Goal: Use online tool/utility

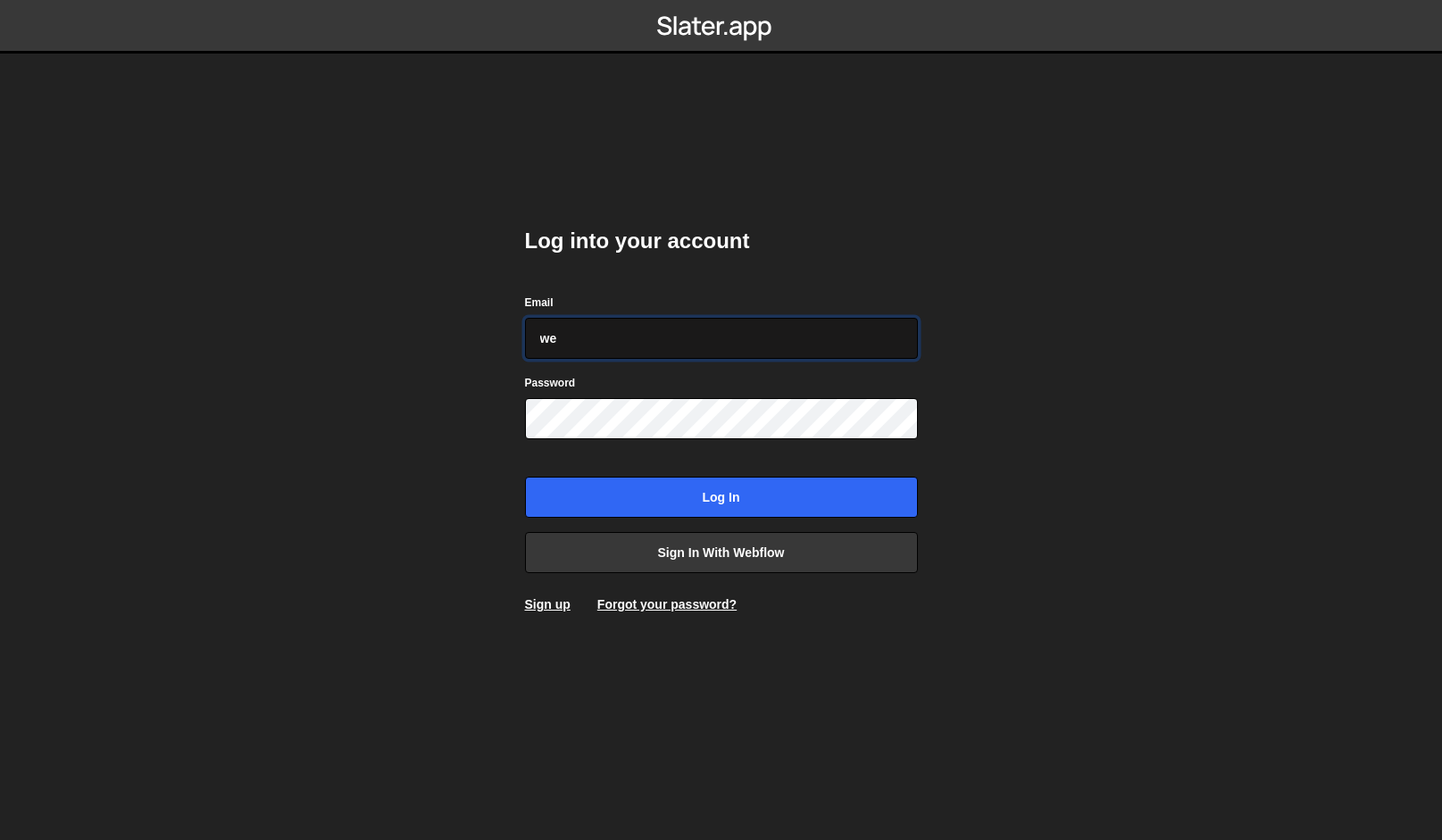
type input "webflow@vollprecht.com"
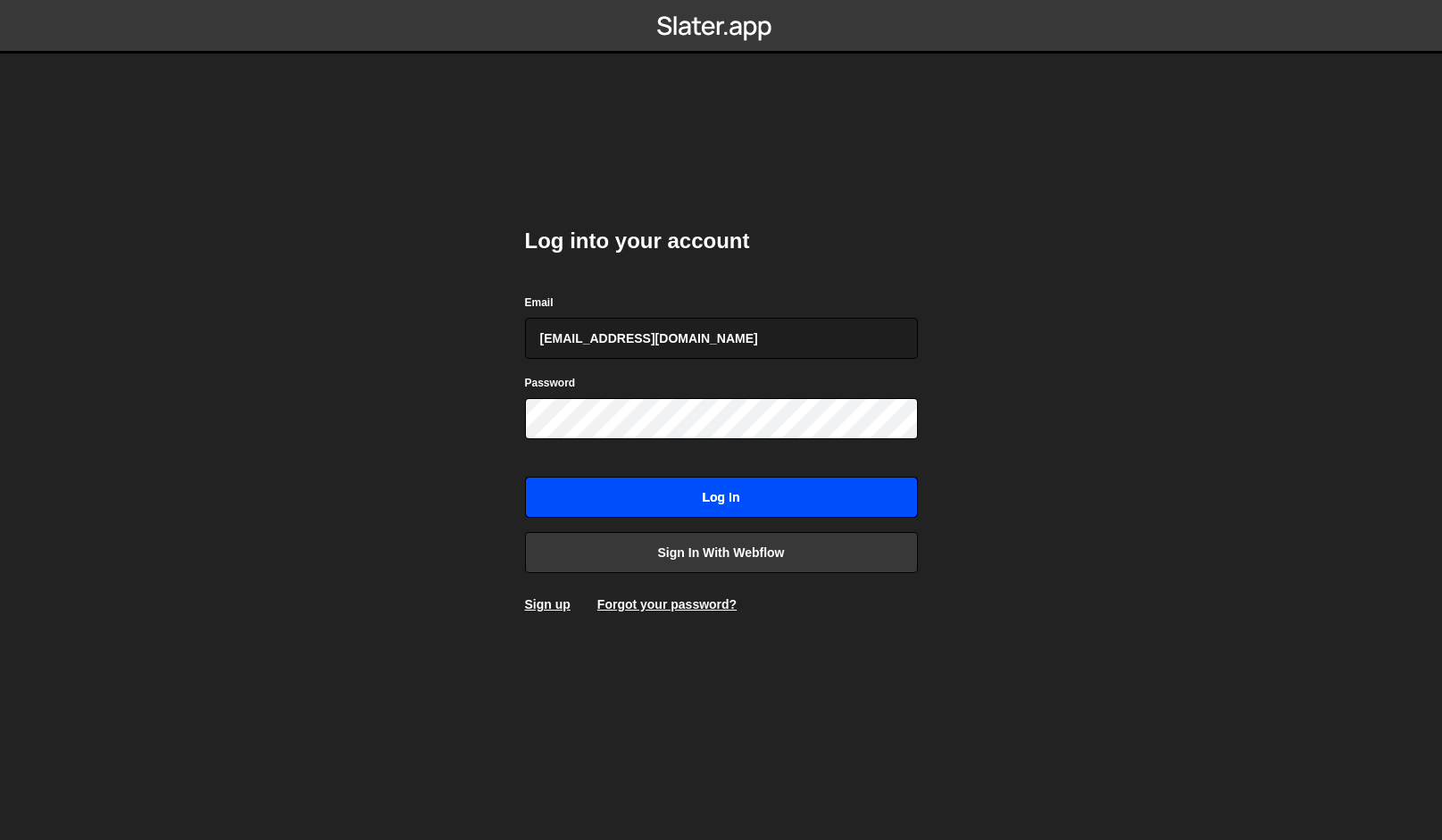
click at [703, 495] on input "Log in" at bounding box center [722, 498] width 393 height 42
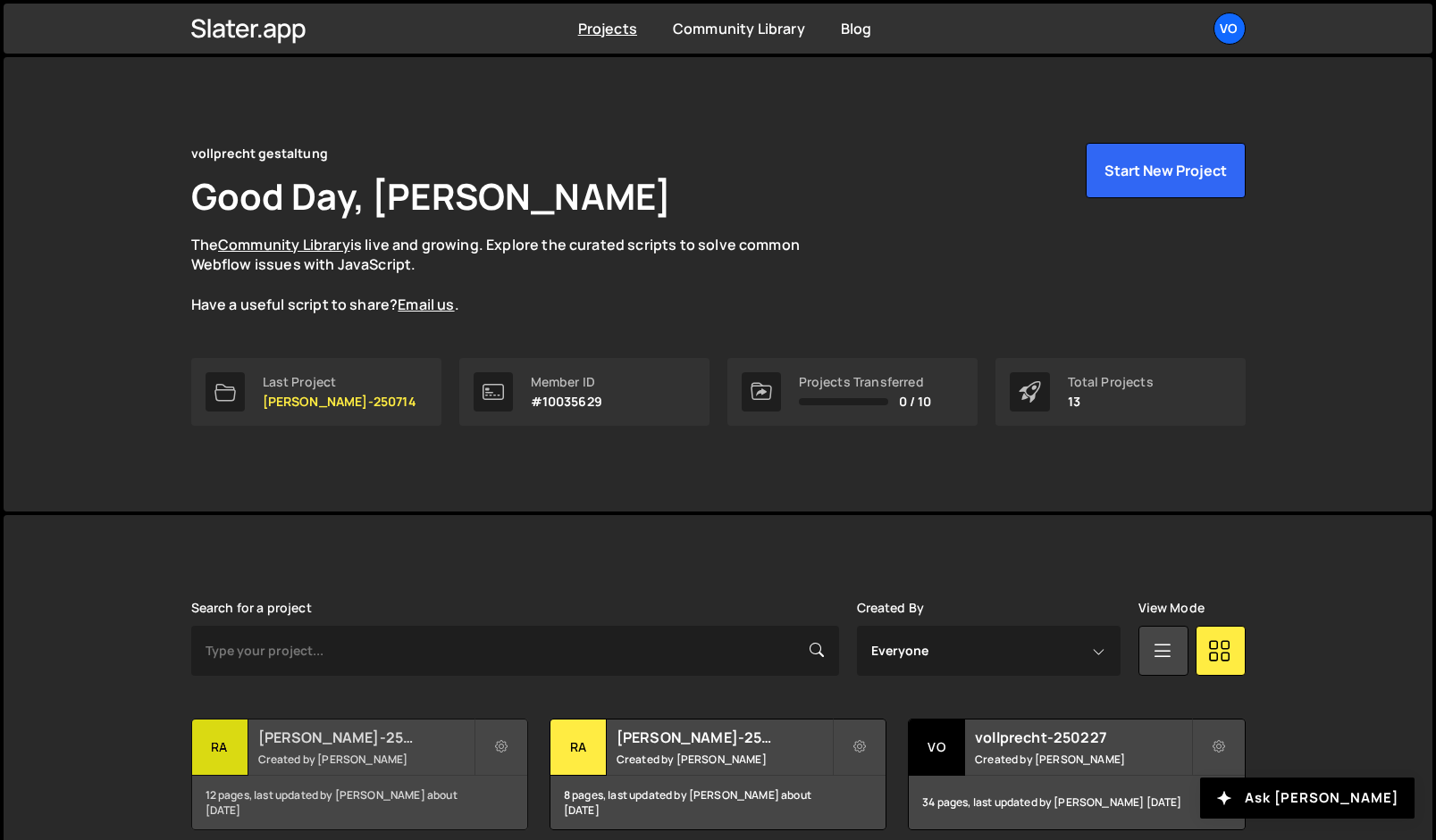
click at [238, 750] on div "ra" at bounding box center [220, 748] width 56 height 56
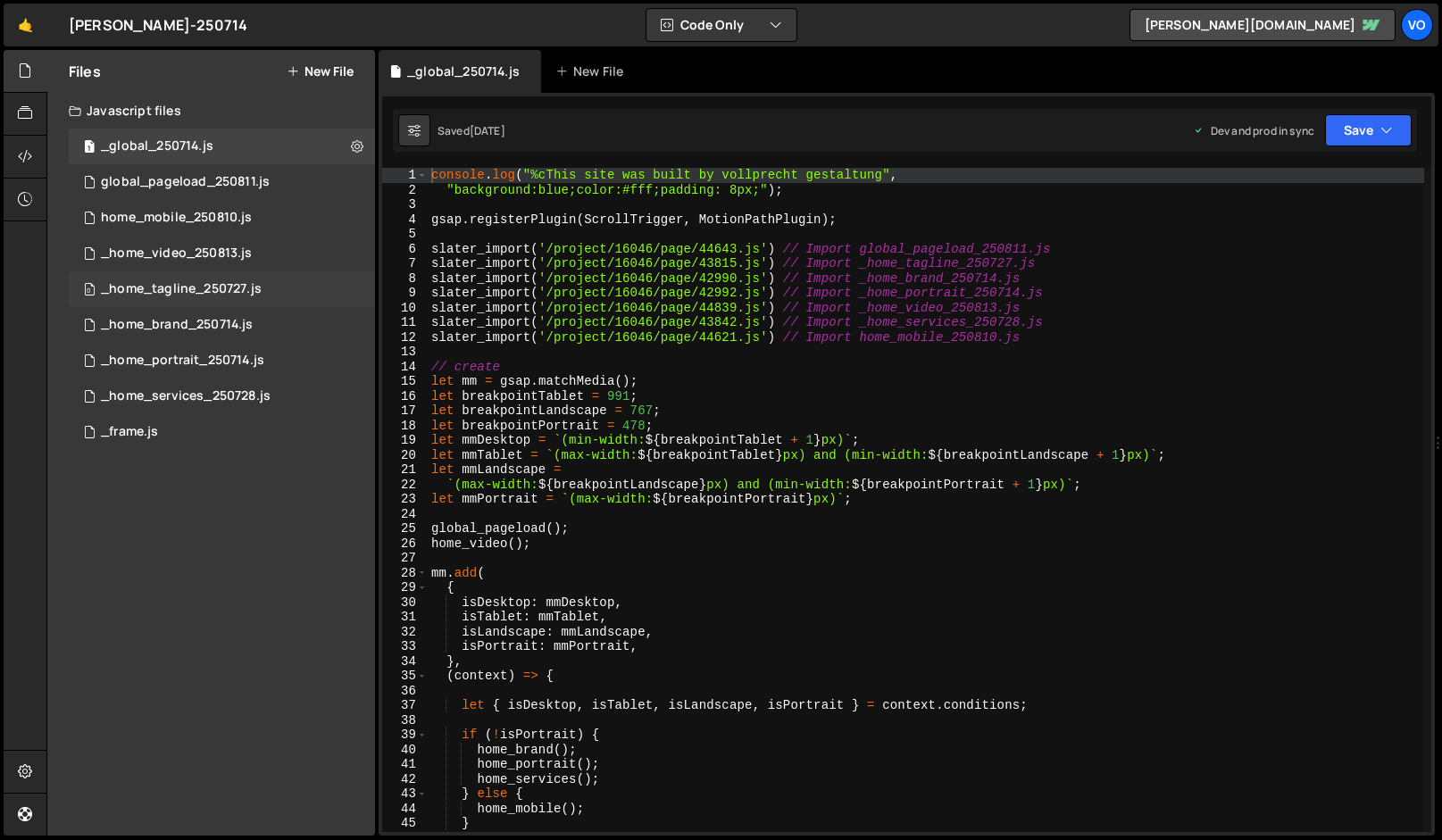
click at [219, 284] on div "_home_tagline_250727.js" at bounding box center [181, 289] width 161 height 16
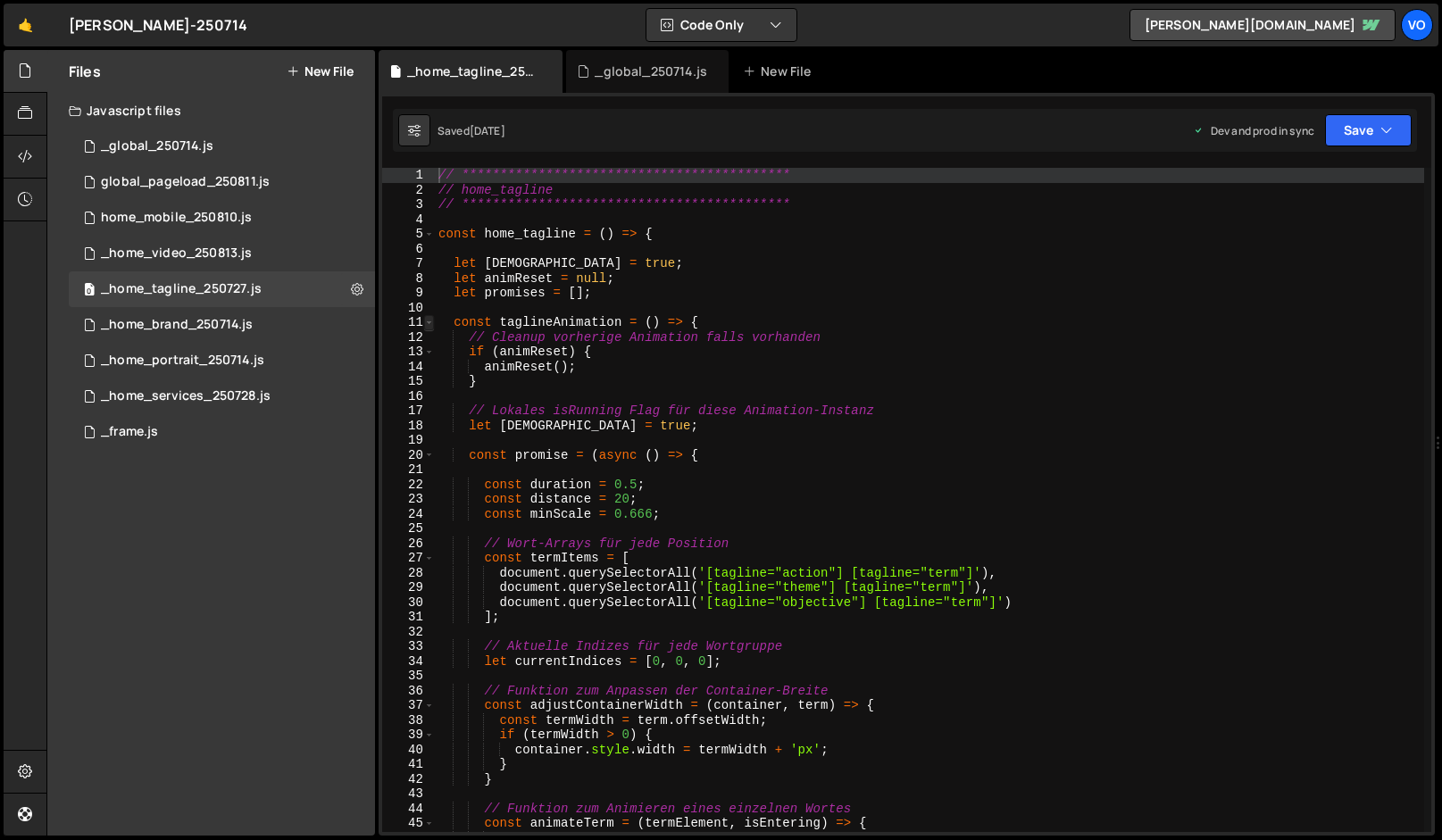
click at [429, 325] on span at bounding box center [429, 323] width 10 height 15
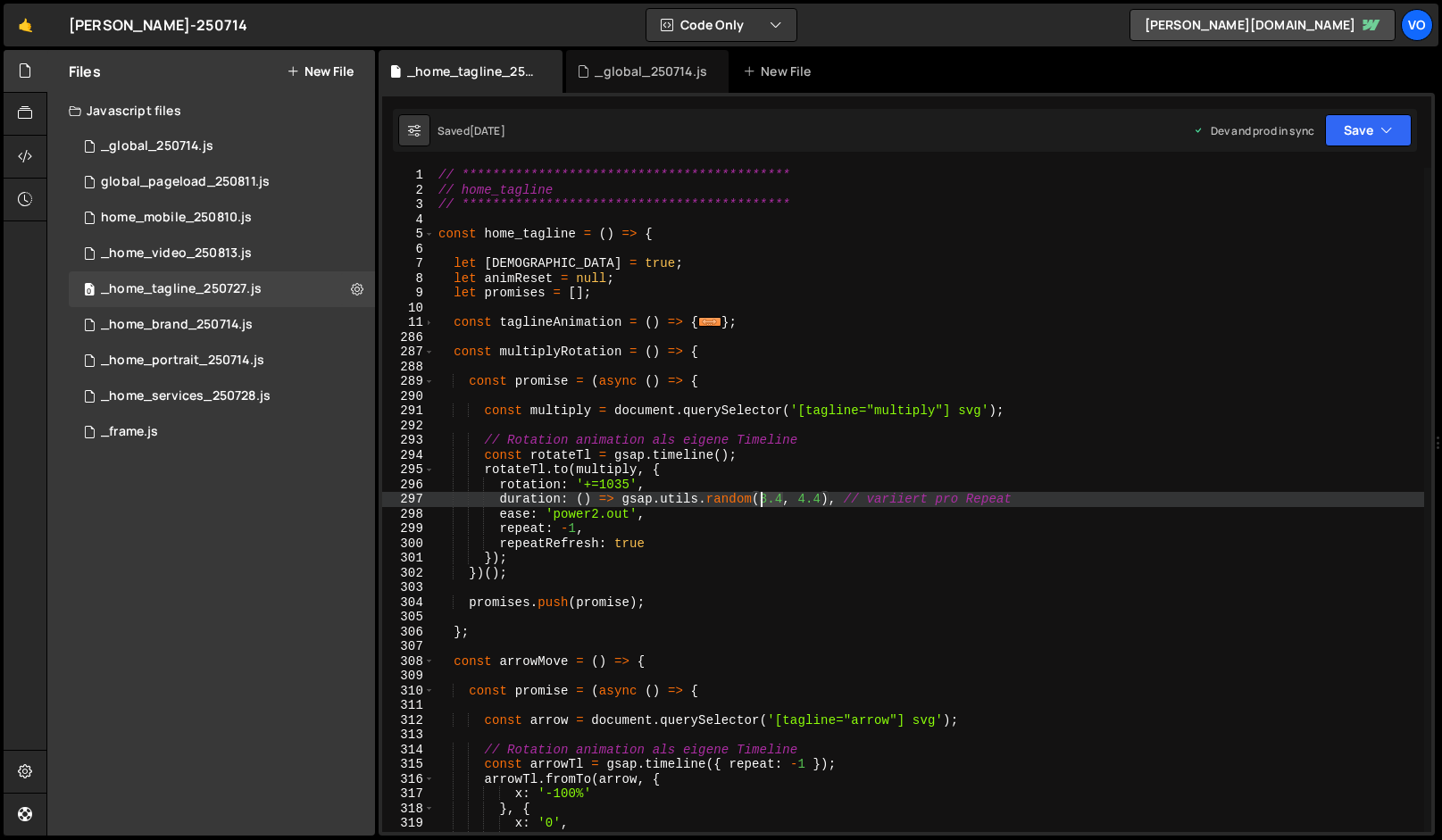
drag, startPoint x: 783, startPoint y: 499, endPoint x: 763, endPoint y: 502, distance: 20.2
click at [763, 502] on div "**********" at bounding box center [930, 515] width 990 height 694
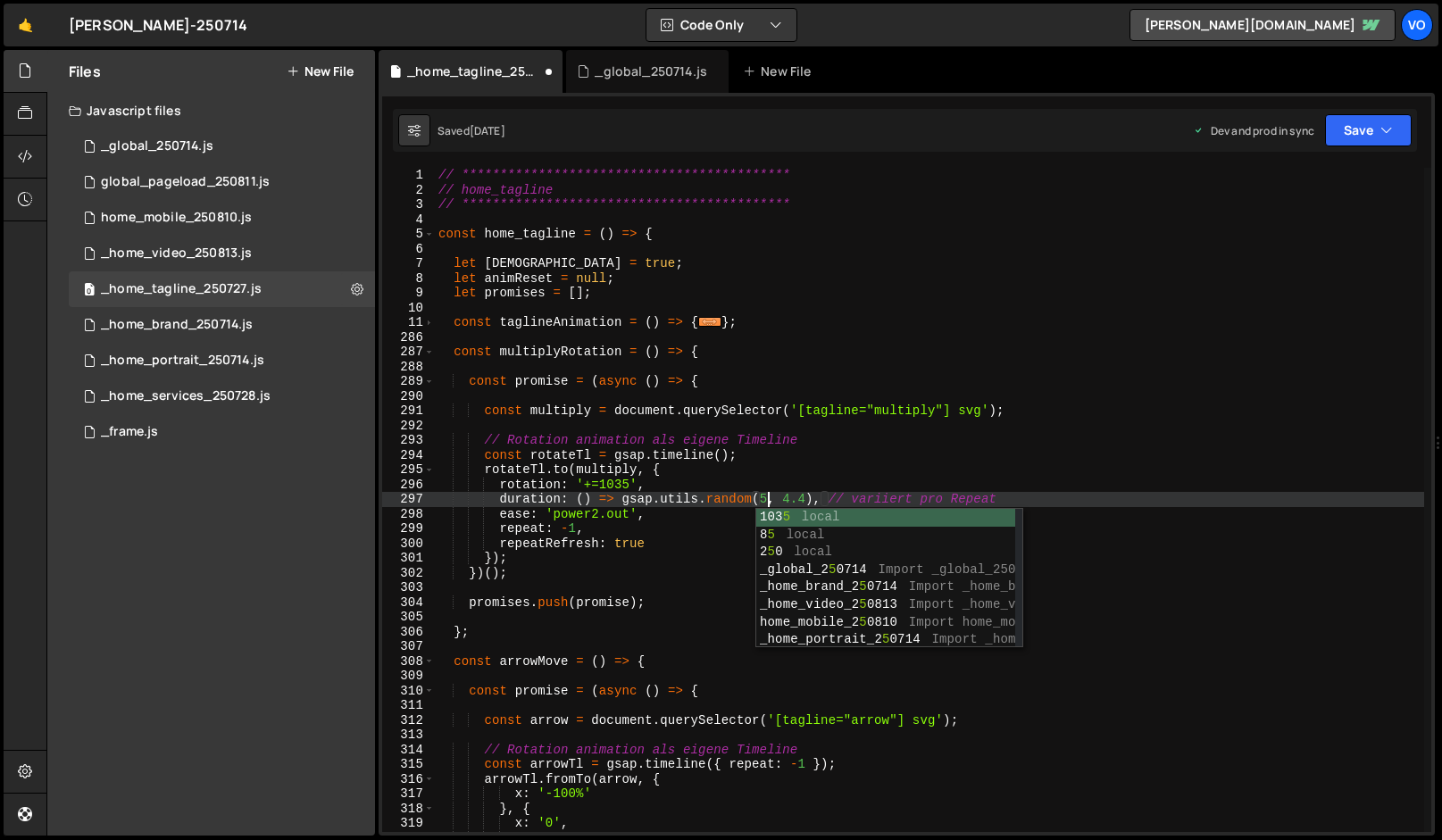
scroll to position [0, 22]
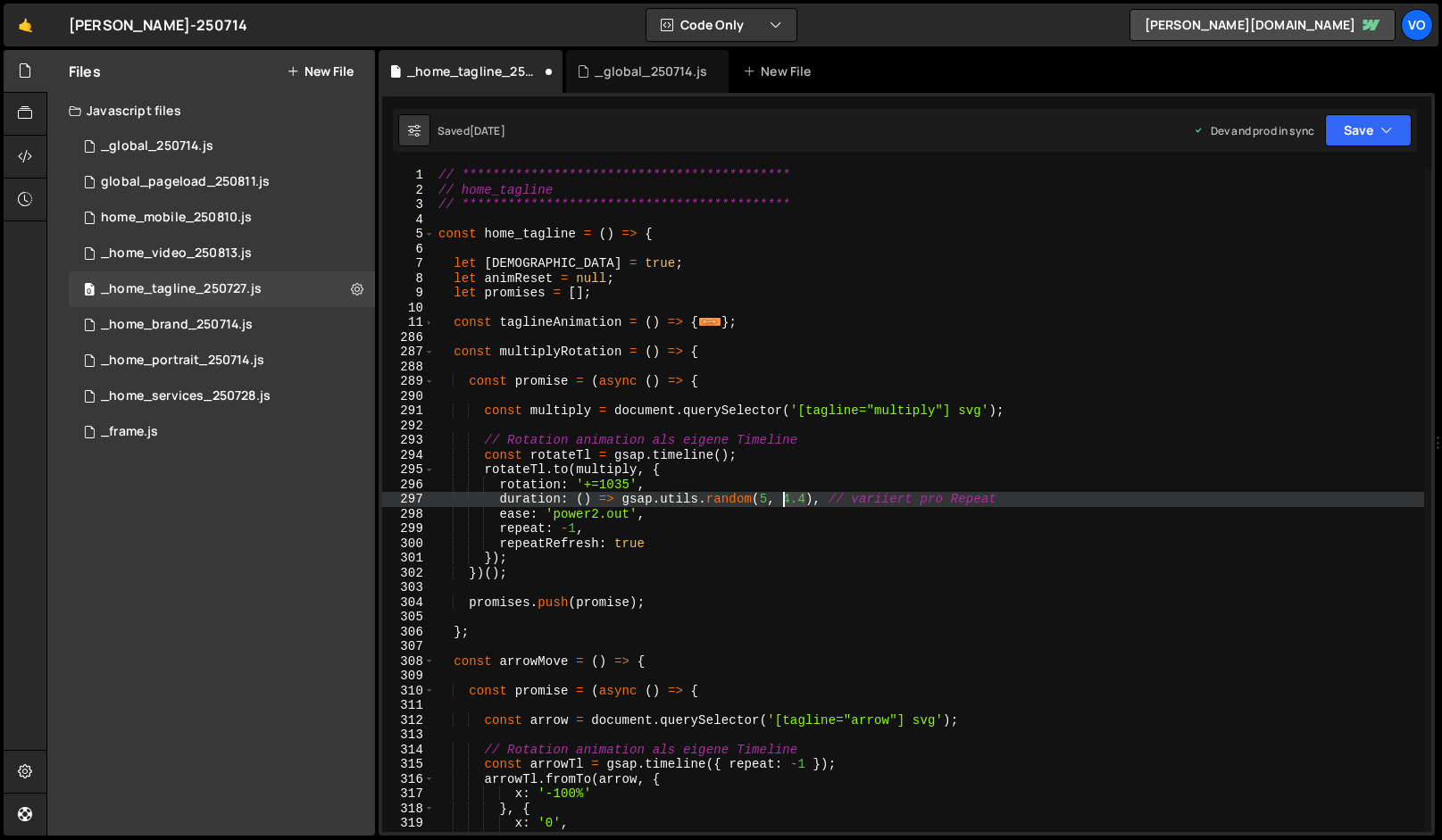
drag, startPoint x: 810, startPoint y: 501, endPoint x: 785, endPoint y: 502, distance: 25.0
click at [785, 502] on div "**********" at bounding box center [930, 515] width 990 height 694
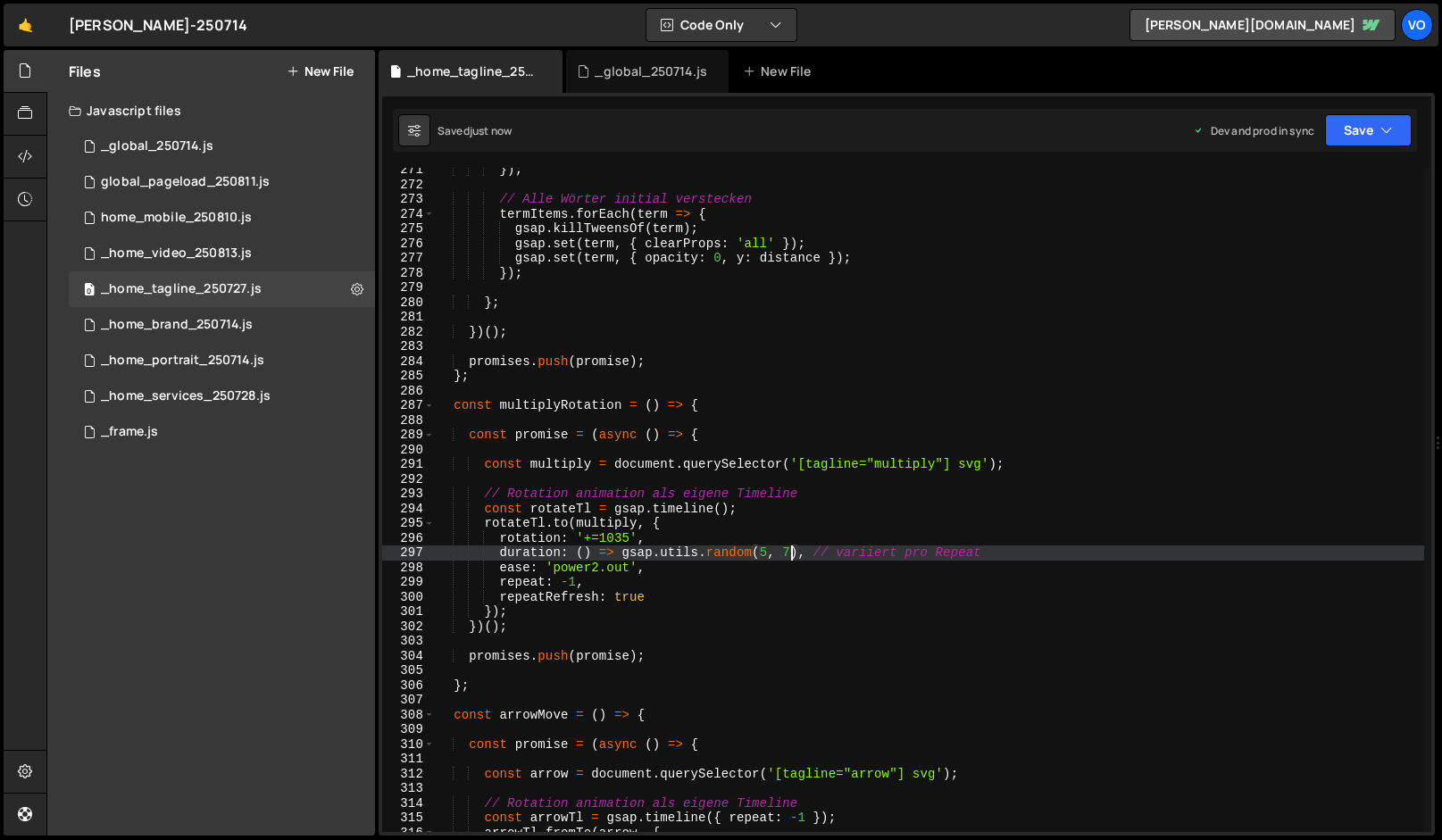
scroll to position [3984, 0]
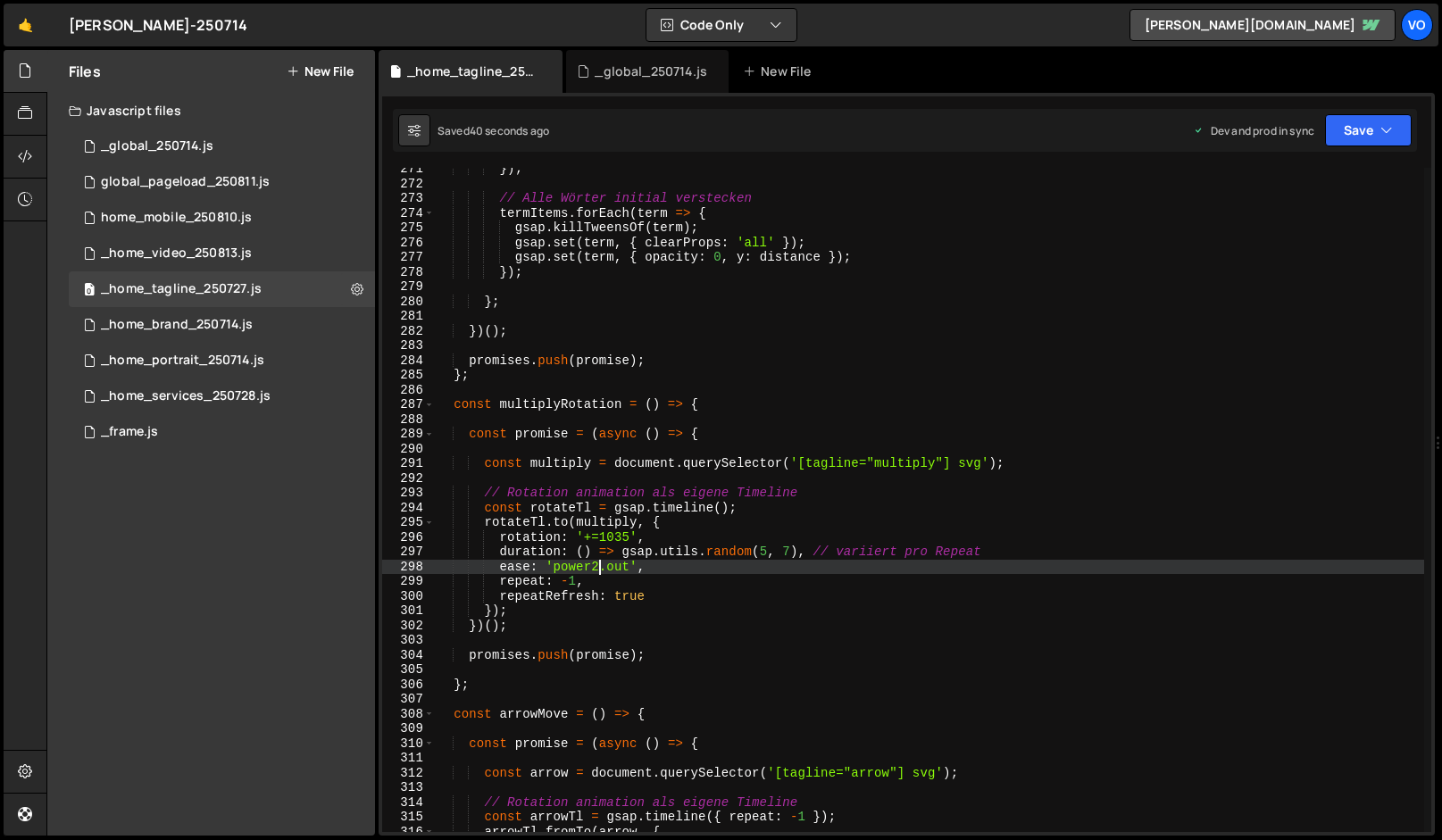
click at [598, 570] on div "}) ; // Alle Wörter initial verstecken termItems . forEach ( term => { gsap . k…" at bounding box center [930, 509] width 990 height 694
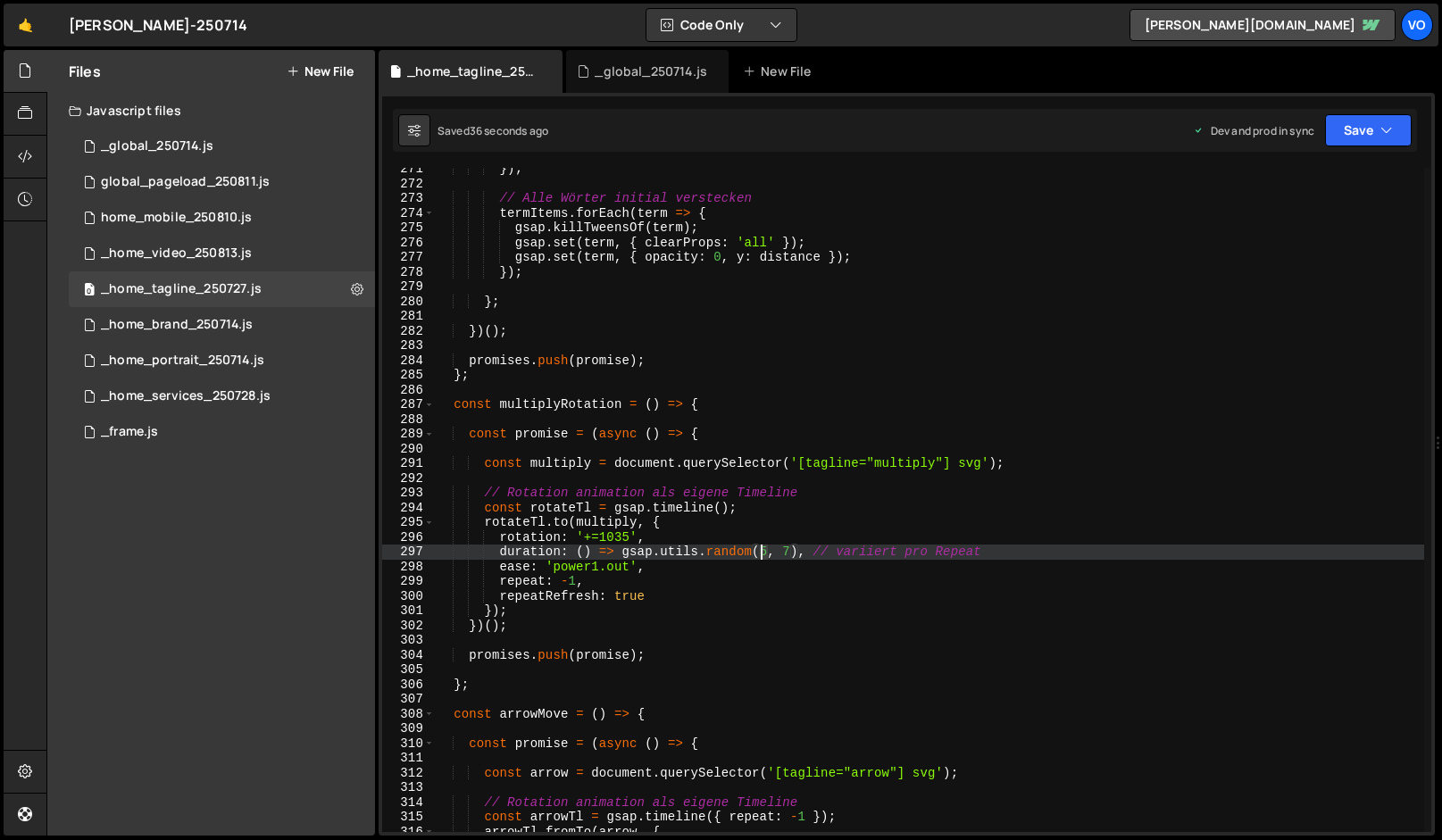
click at [762, 556] on div "}) ; // Alle Wörter initial verstecken termItems . forEach ( term => { gsap . k…" at bounding box center [930, 509] width 990 height 694
click at [599, 572] on div "}) ; // Alle Wörter initial verstecken termItems . forEach ( term => { gsap . k…" at bounding box center [930, 509] width 990 height 694
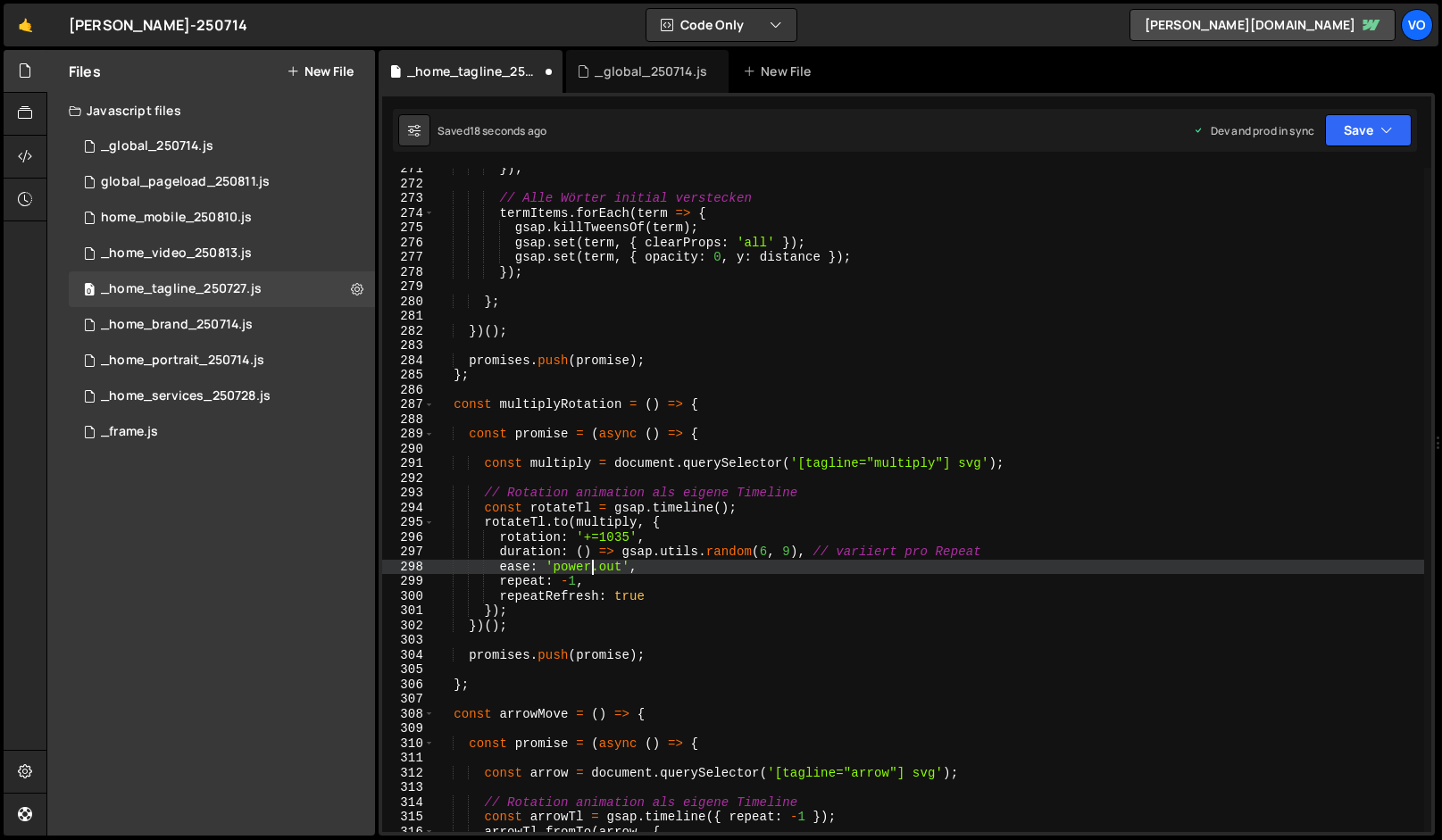
scroll to position [0, 12]
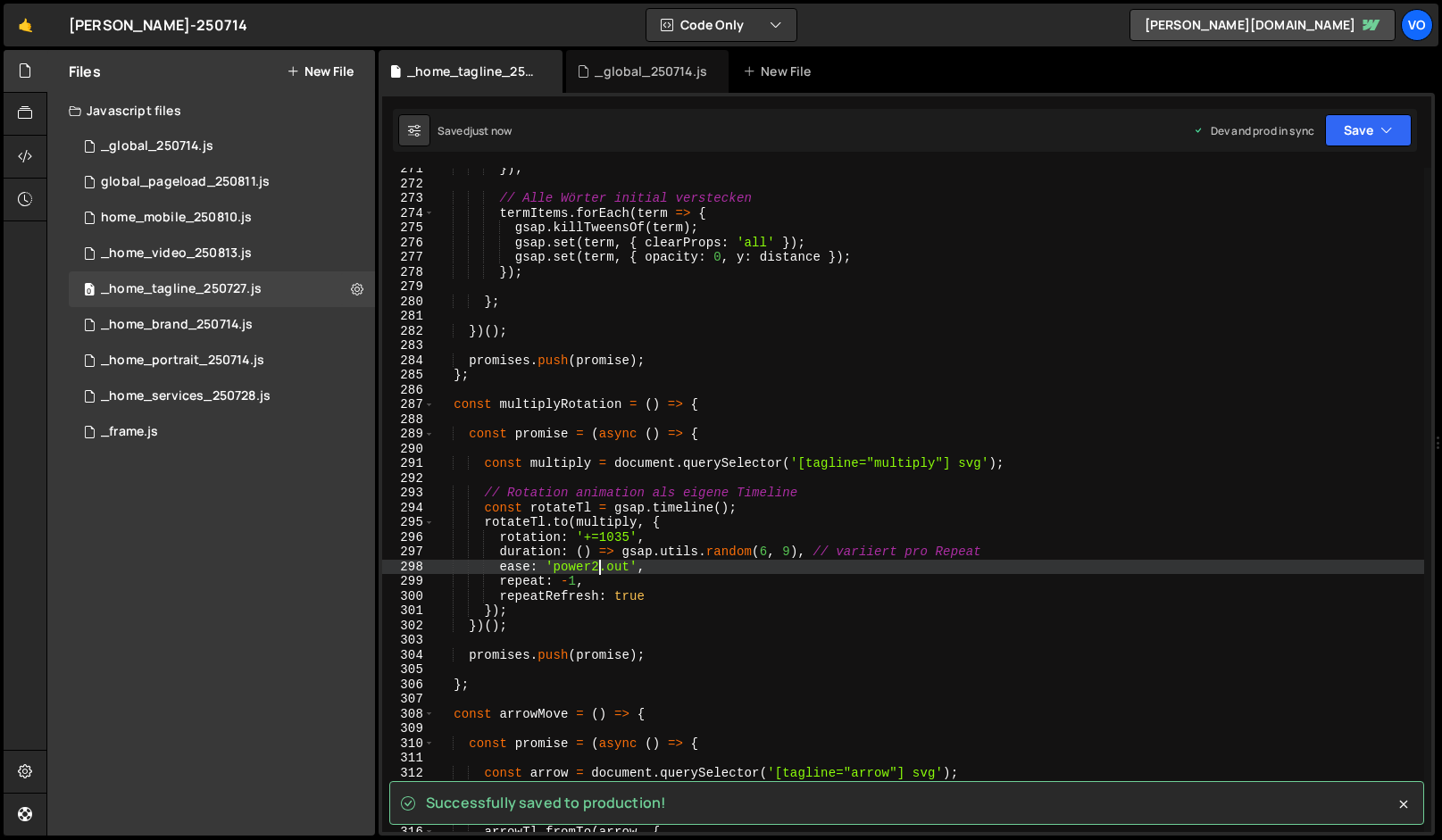
type textarea "ease: 'power2.out',"
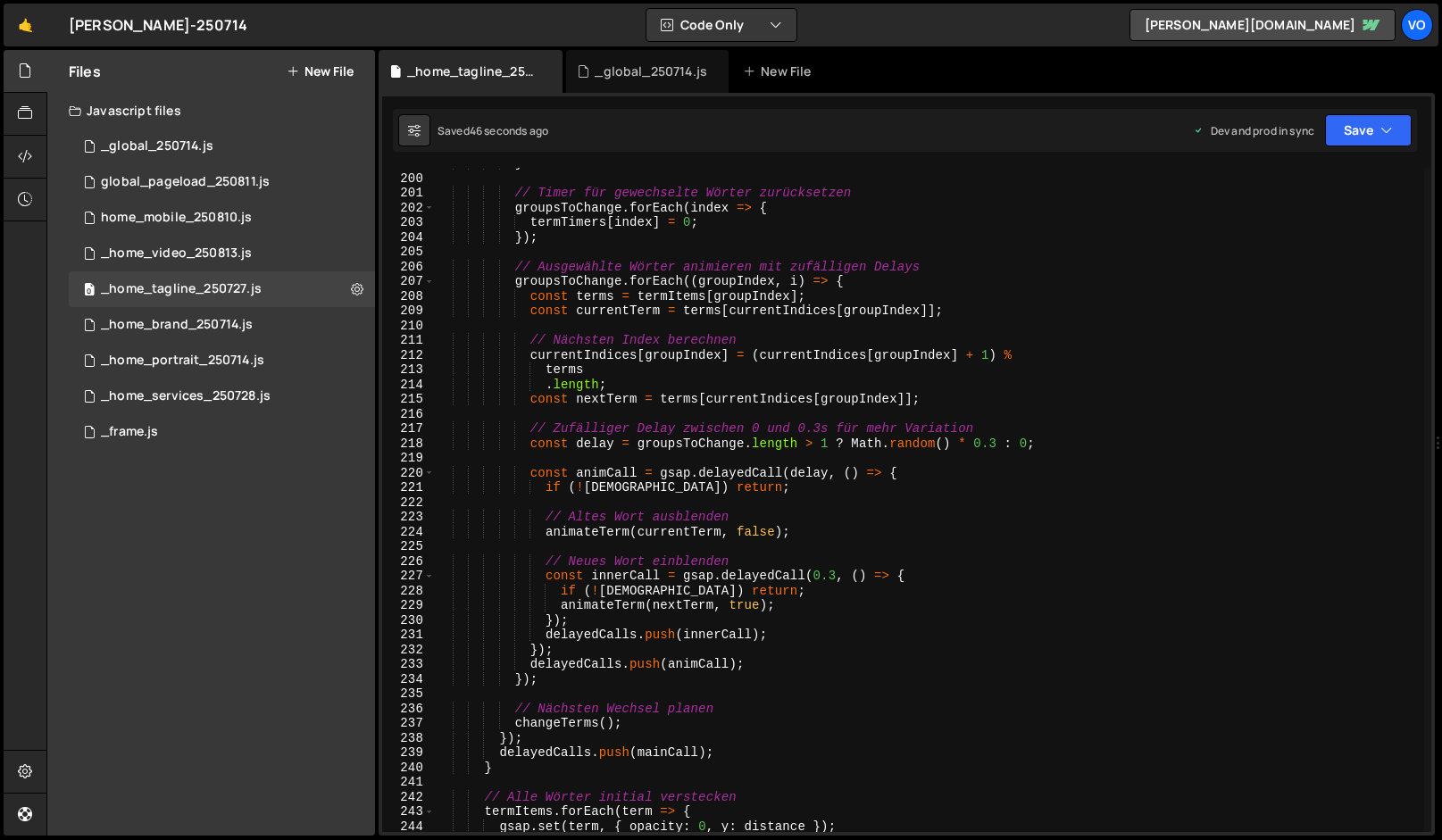
scroll to position [2924, 0]
